Goal: Check status

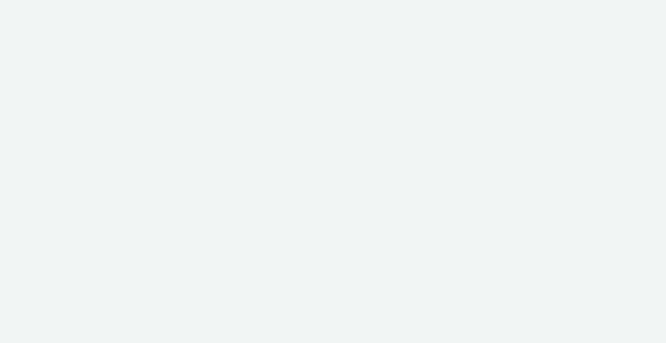
select select "2fc77e36-bb93-4aa3-9dff-dcb08e02eac6"
select select "2405a9d4-3350-4458-8d06-44f78962fa76"
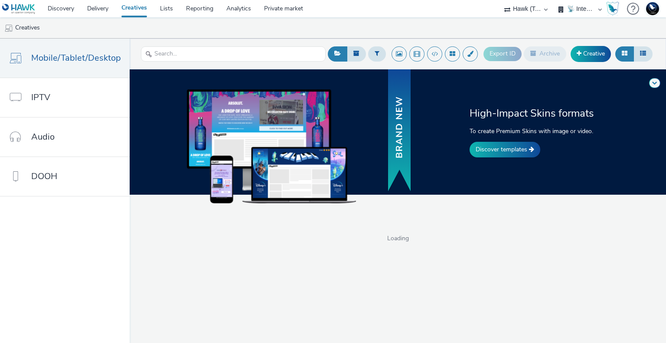
click at [521, 5] on select "75 Media A8 Media Group ABI Media Abkom AB Abovo Ace & [PERSON_NAME] Ad-on Medi…" at bounding box center [526, 8] width 52 height 17
select select "8fbd4ba4-baee-43da-beb6-eb40ed677ab1"
click at [552, 0] on select "75 Media A8 Media Group ABI Media Abkom AB Abovo Ace & Tate Ad-on Media Nordic …" at bounding box center [526, 8] width 52 height 17
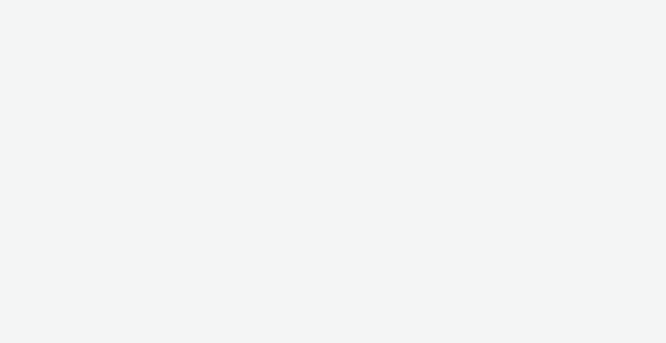
select select "8fbd4ba4-baee-43da-beb6-eb40ed677ab1"
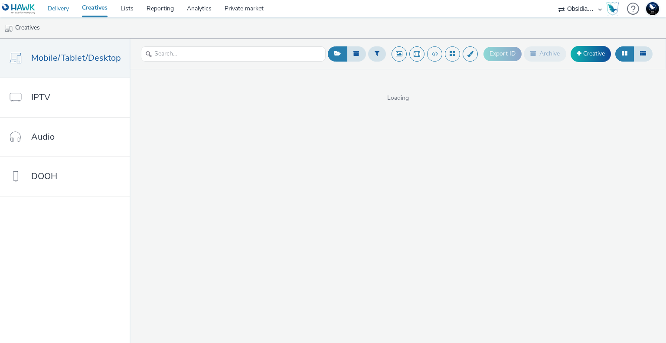
click at [66, 10] on link "Delivery" at bounding box center [58, 8] width 34 height 17
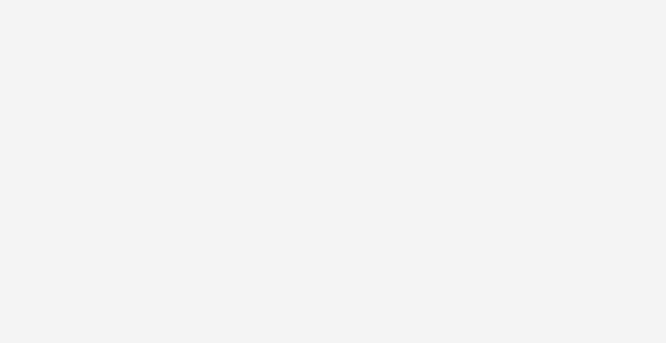
select select "8fbd4ba4-baee-43da-beb6-eb40ed677ab1"
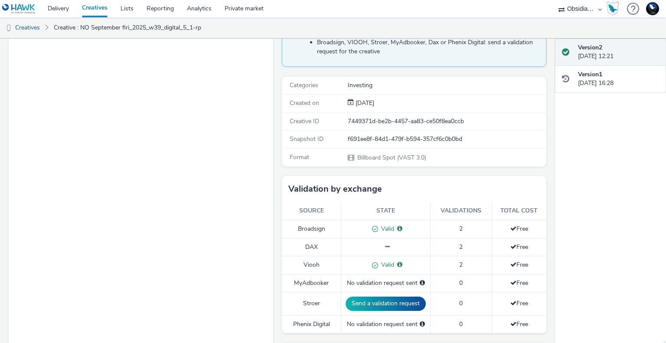
scroll to position [130, 0]
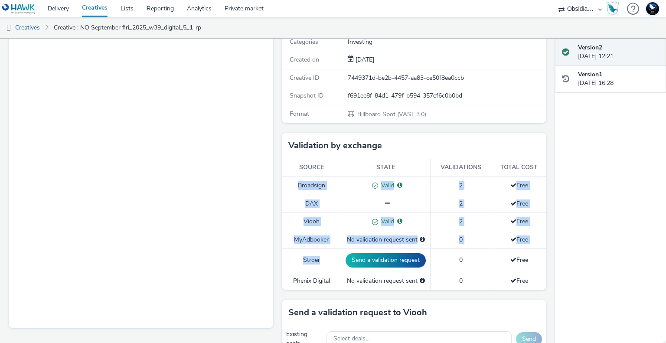
drag, startPoint x: 302, startPoint y: 184, endPoint x: 317, endPoint y: 266, distance: 84.1
click at [317, 266] on tbody "Broadsign Valid Valid for: [PERSON_NAME] Media Outdoor [GEOGRAPHIC_DATA] 2 Free…" at bounding box center [414, 232] width 264 height 113
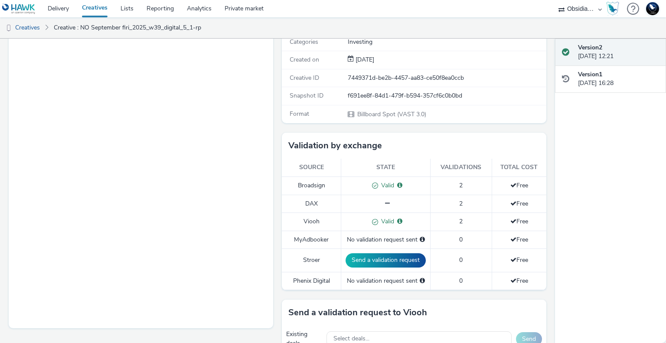
click at [320, 276] on td "Phenix Digital" at bounding box center [311, 281] width 59 height 18
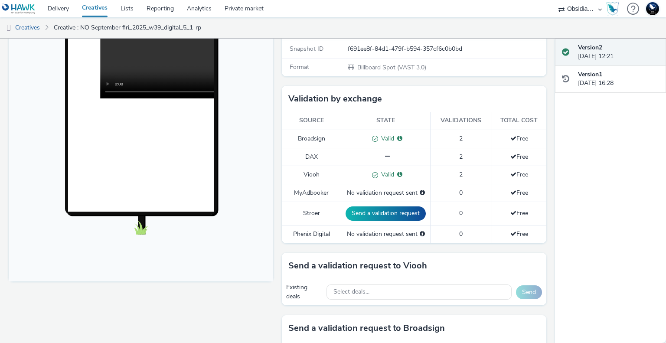
scroll to position [166, 0]
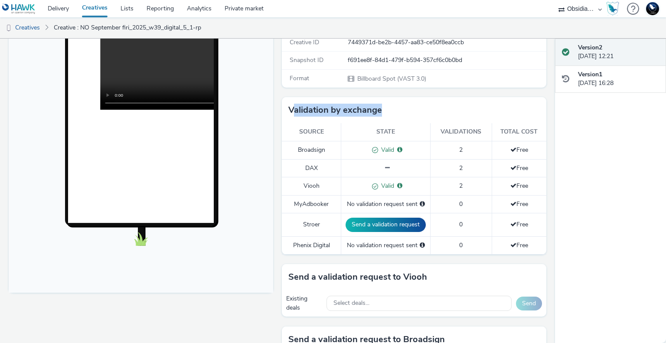
drag, startPoint x: 288, startPoint y: 110, endPoint x: 387, endPoint y: 109, distance: 98.8
click at [387, 109] on div "Validation by exchange" at bounding box center [414, 110] width 264 height 26
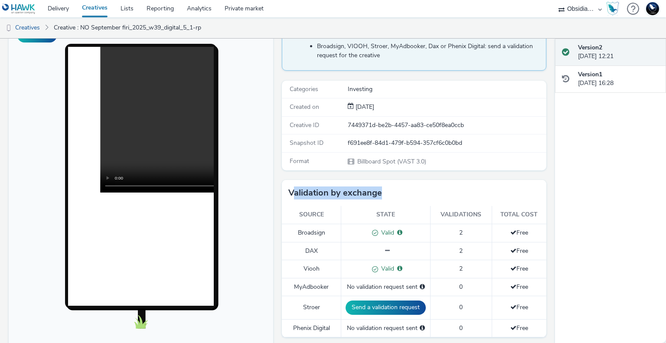
scroll to position [97, 0]
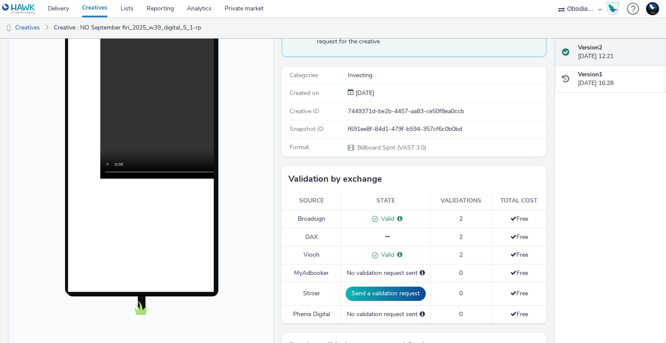
click at [542, 152] on div "Enabled Version 2 - Created on [DATE] VAST URL F NO September firi_2025_w39_dig…" at bounding box center [277, 94] width 555 height 304
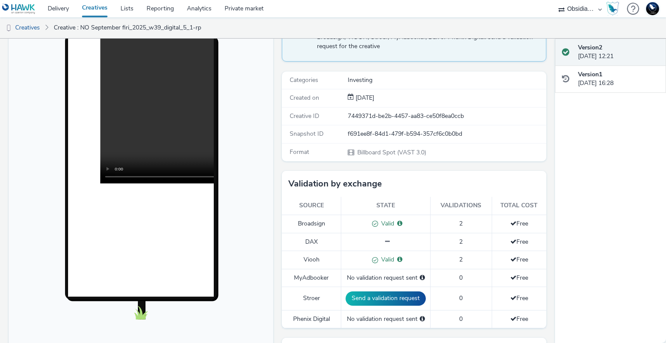
scroll to position [84, 0]
